Goal: Find contact information: Find contact information

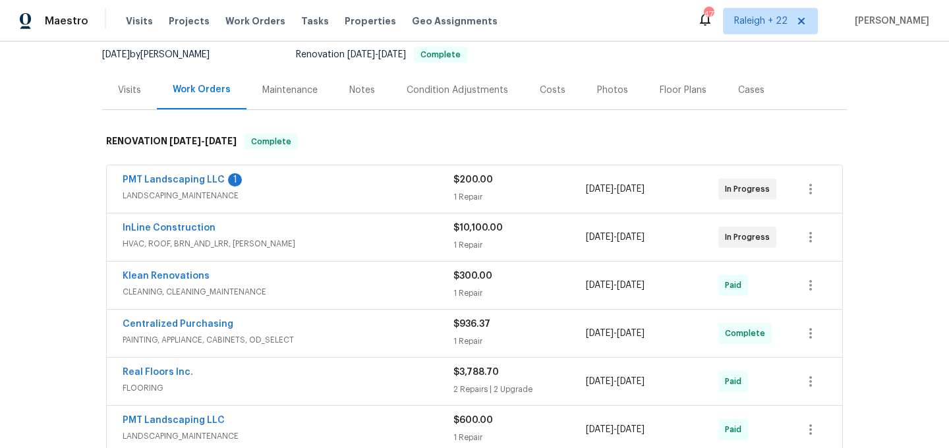
scroll to position [172, 0]
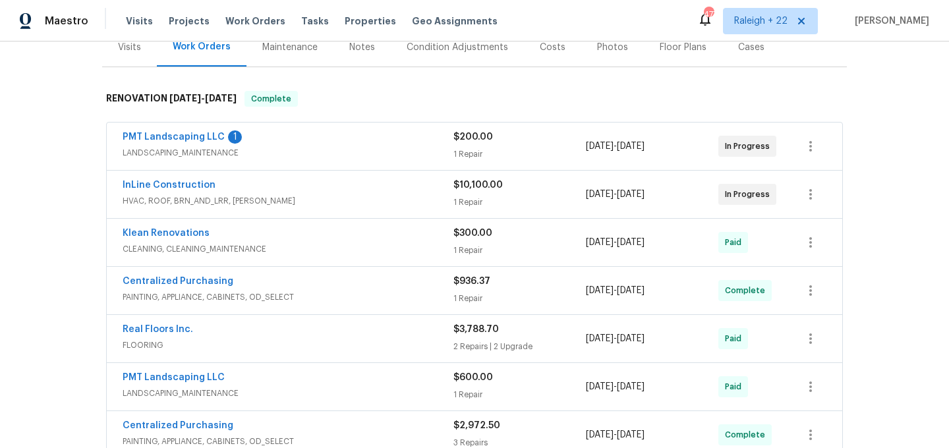
click at [144, 202] on span "HVAC, ROOF, BRN_AND_LRR, [PERSON_NAME]" at bounding box center [288, 200] width 331 height 13
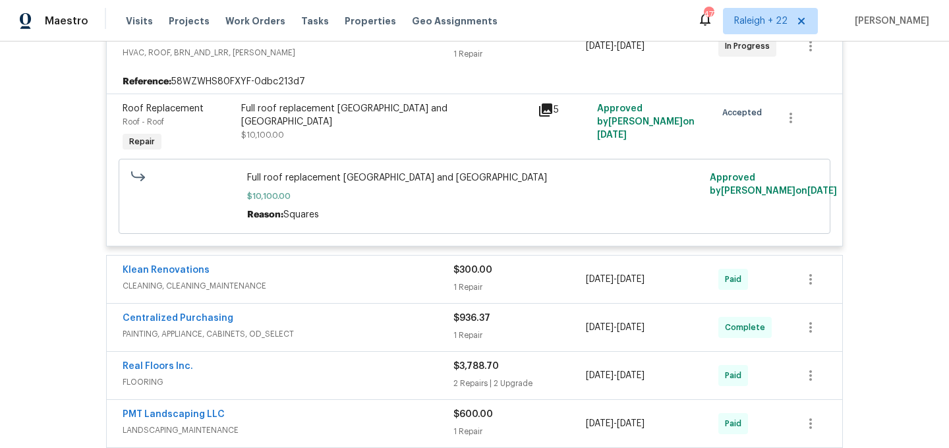
scroll to position [332, 0]
click at [230, 286] on span "CLEANING, CLEANING_MAINTENANCE" at bounding box center [288, 284] width 331 height 13
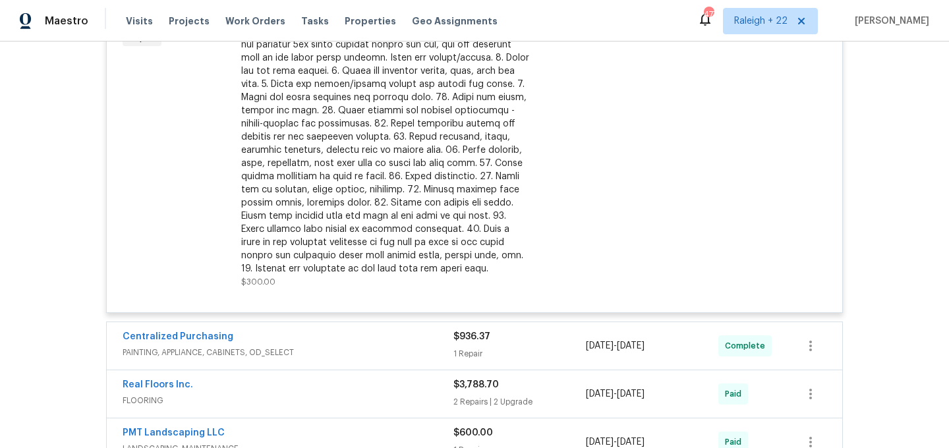
scroll to position [898, 0]
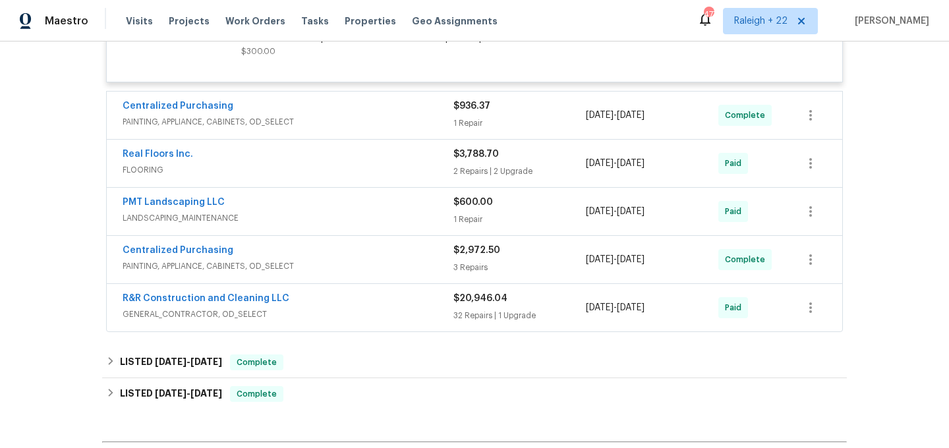
click at [213, 117] on span "PAINTING, APPLIANCE, CABINETS, OD_SELECT" at bounding box center [288, 121] width 331 height 13
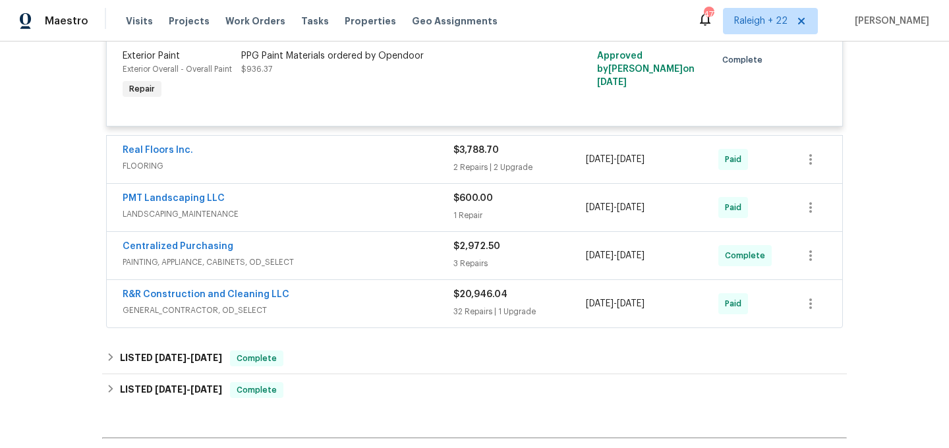
scroll to position [1022, 0]
click at [322, 69] on div "PPG Paint Materials ordered by Opendoor $936.37" at bounding box center [385, 62] width 289 height 26
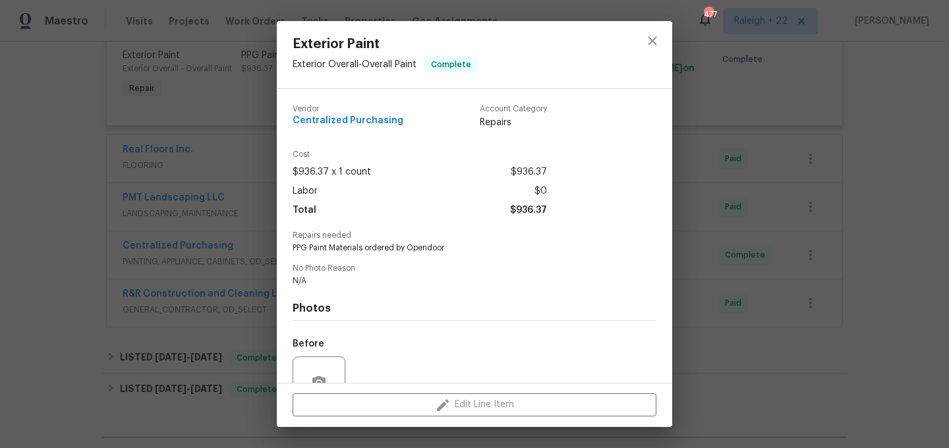
scroll to position [125, 0]
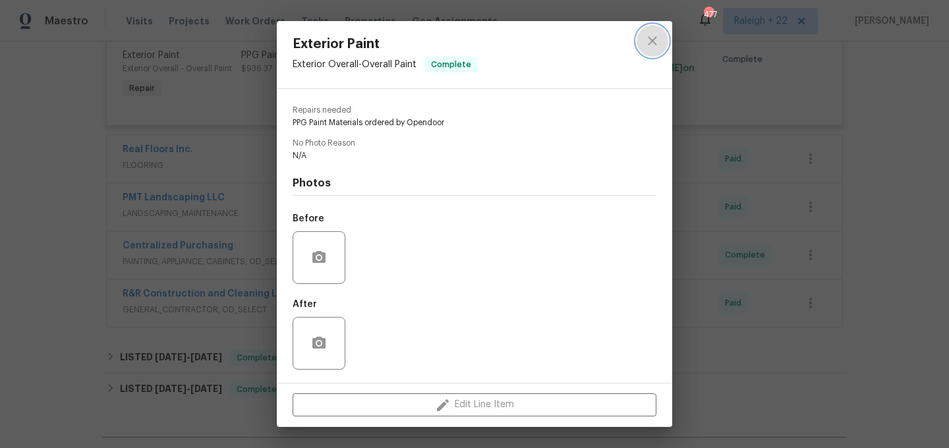
click at [657, 49] on button "close" at bounding box center [653, 41] width 32 height 32
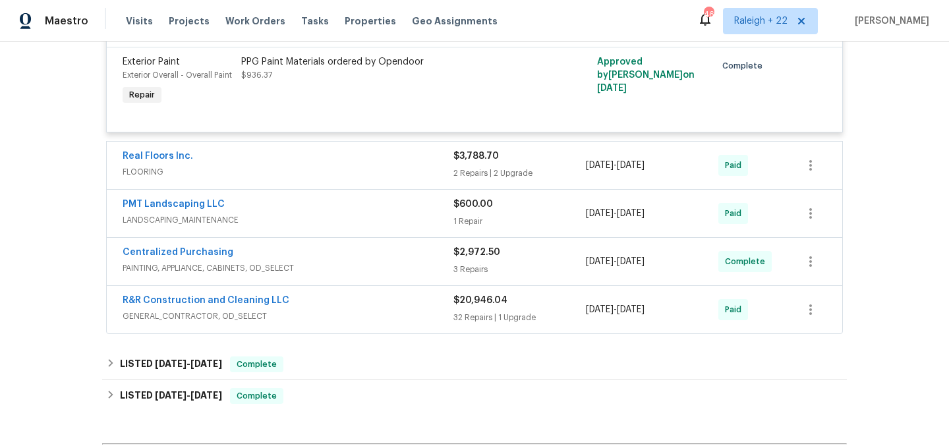
scroll to position [1016, 0]
click at [237, 298] on link "R&R Construction and Cleaning LLC" at bounding box center [206, 299] width 167 height 9
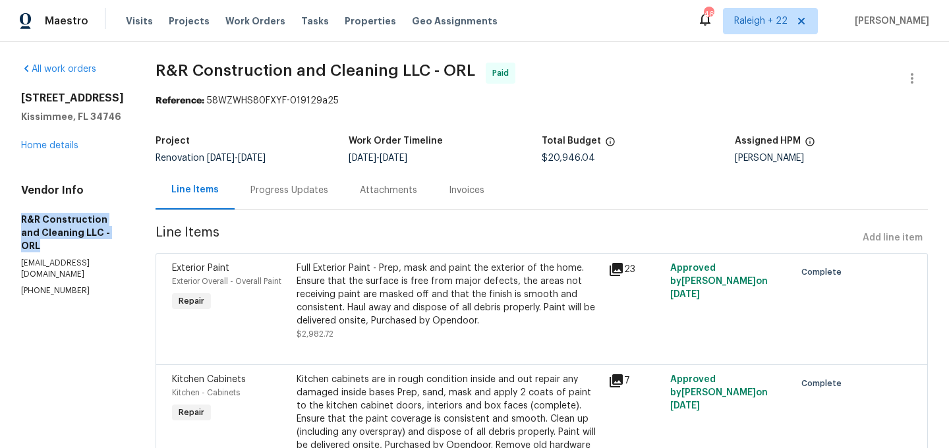
drag, startPoint x: 20, startPoint y: 219, endPoint x: 117, endPoint y: 229, distance: 98.1
copy h5 "R&R Construction and Cleaning LLC - ORL"
click at [83, 258] on p "[EMAIL_ADDRESS][DOMAIN_NAME]" at bounding box center [72, 269] width 103 height 22
drag, startPoint x: 18, startPoint y: 251, endPoint x: 154, endPoint y: 250, distance: 135.8
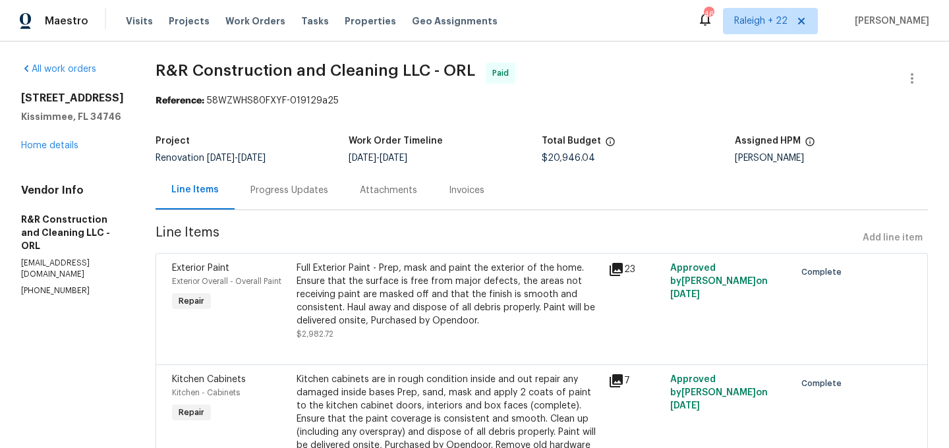
copy p "[EMAIL_ADDRESS][DOMAIN_NAME]"
drag, startPoint x: 19, startPoint y: 266, endPoint x: 105, endPoint y: 267, distance: 85.7
copy p "(305) 850-1367"
